Goal: Task Accomplishment & Management: Use online tool/utility

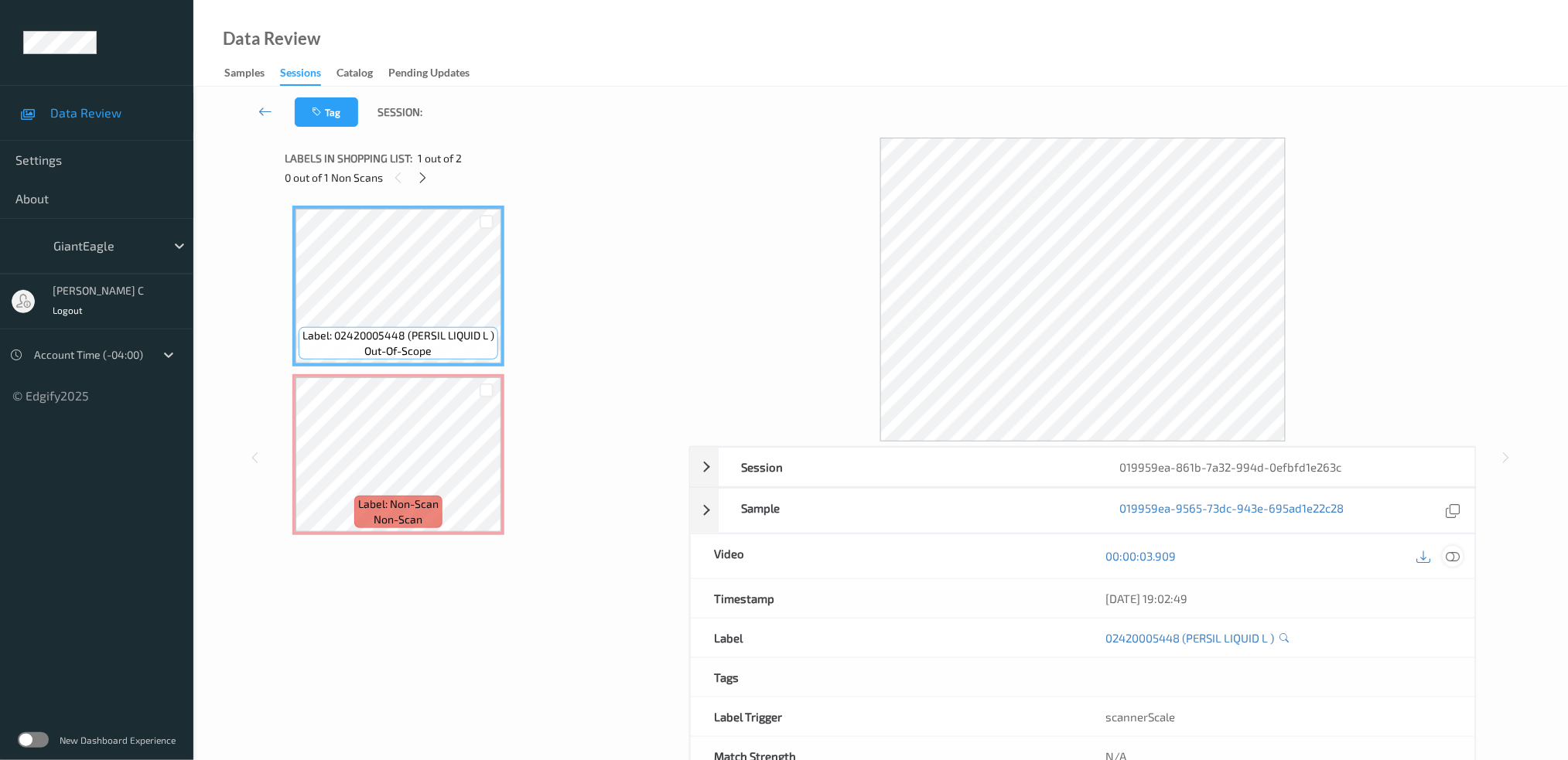
click at [1451, 555] on icon at bounding box center [1453, 555] width 14 height 14
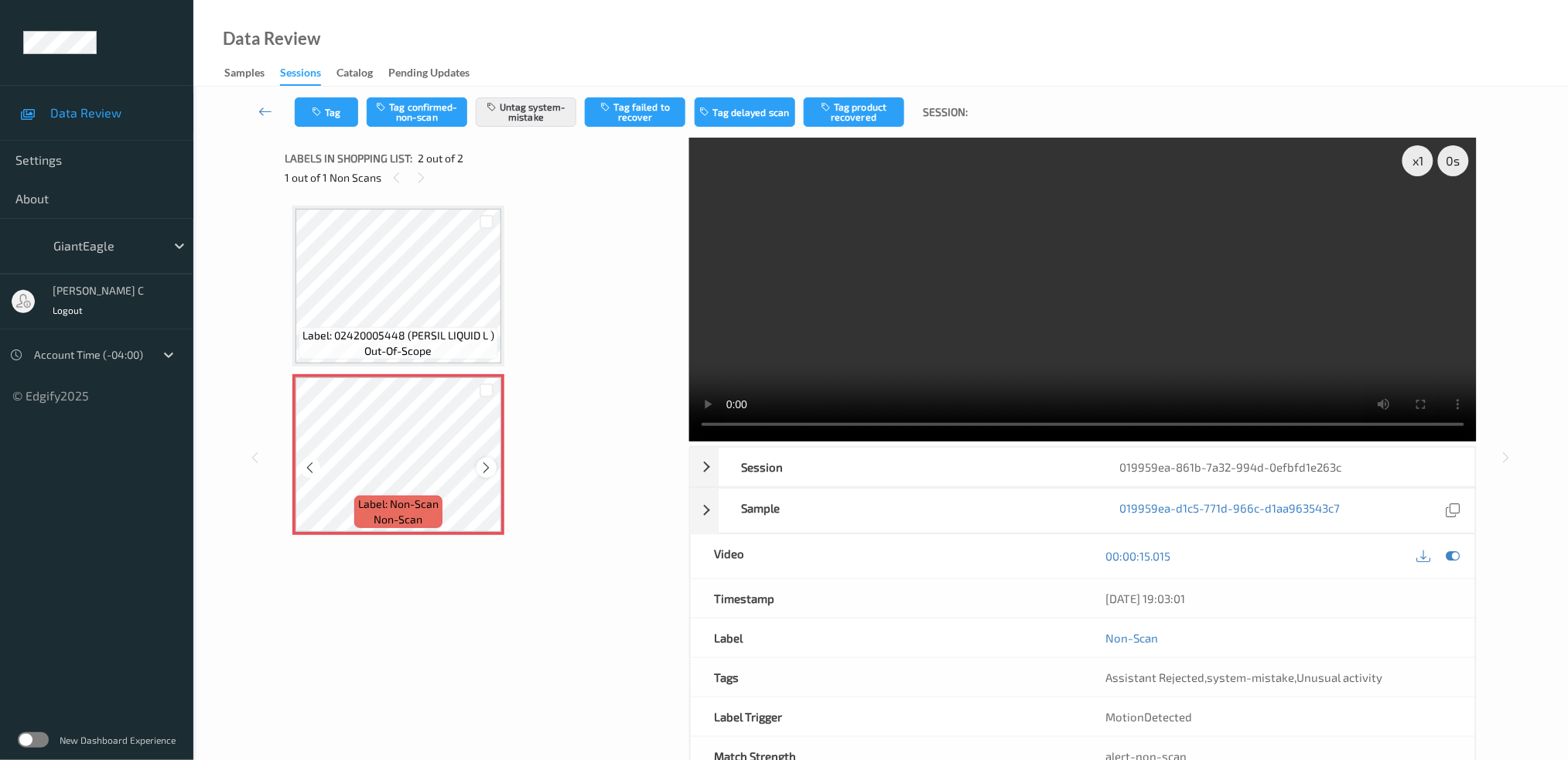
click at [490, 465] on icon at bounding box center [487, 467] width 14 height 14
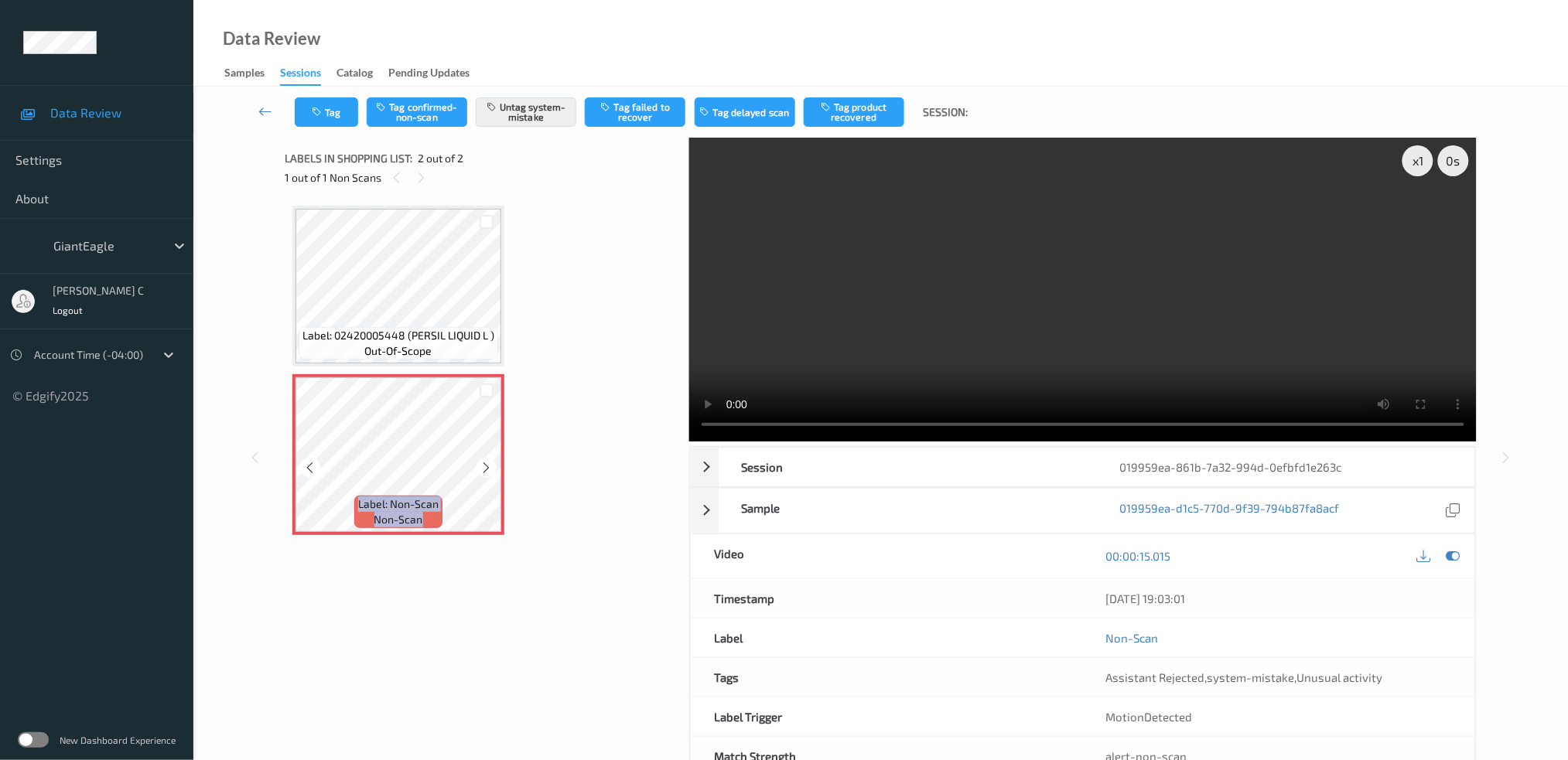
click at [490, 465] on icon at bounding box center [487, 467] width 14 height 14
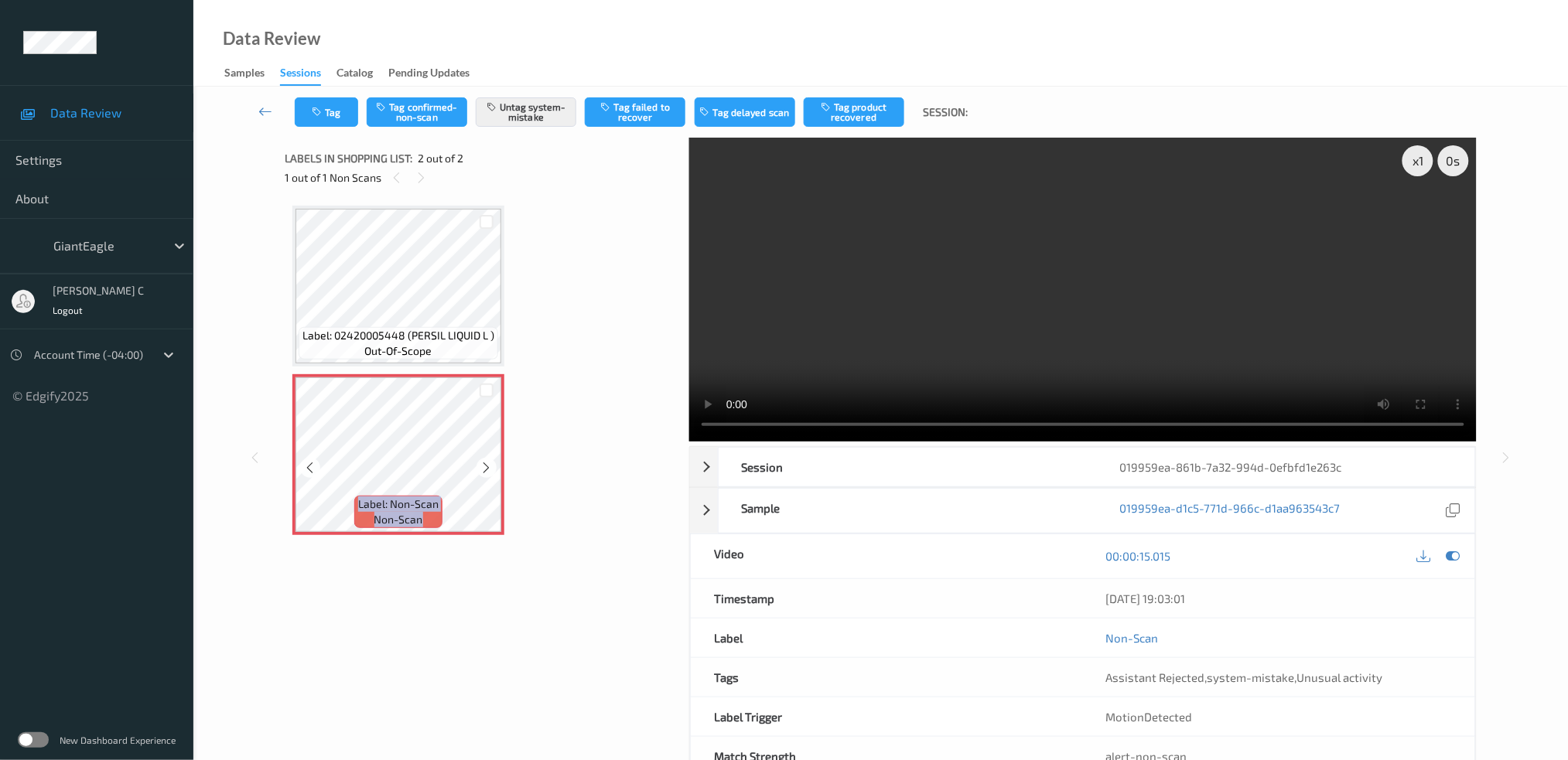
click at [490, 465] on icon at bounding box center [487, 467] width 14 height 14
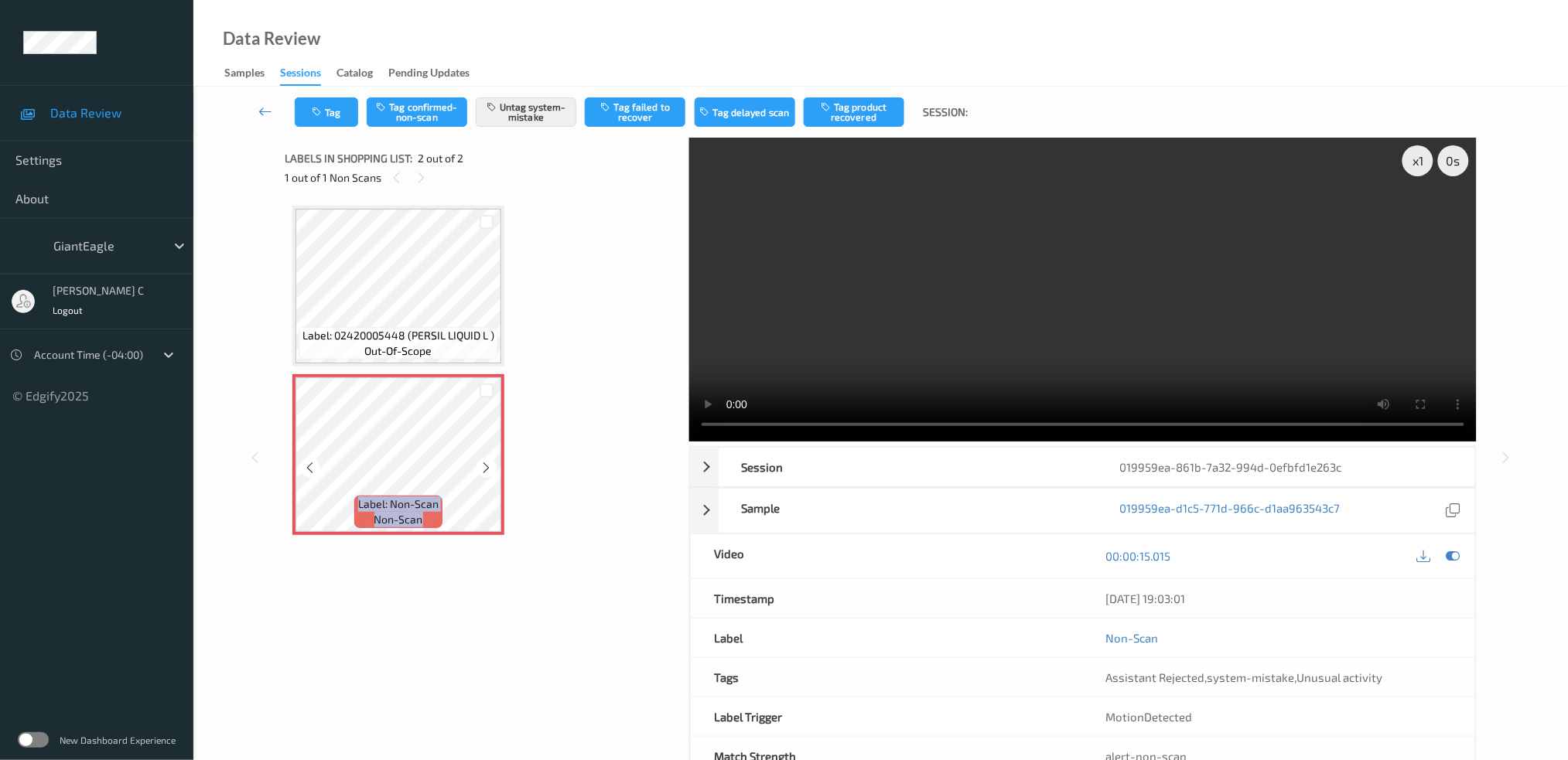
click at [490, 465] on icon at bounding box center [487, 467] width 14 height 14
